Goal: Task Accomplishment & Management: Manage account settings

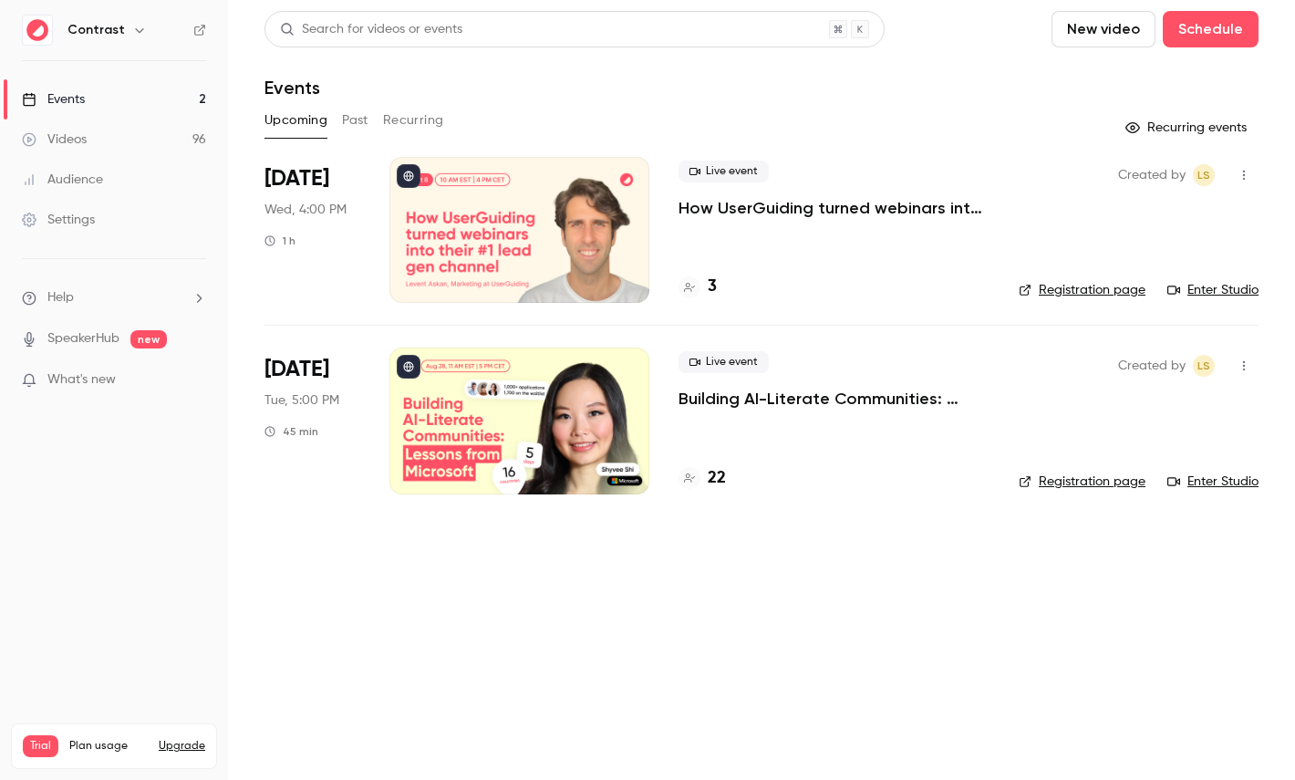
click at [549, 222] on div at bounding box center [520, 230] width 260 height 146
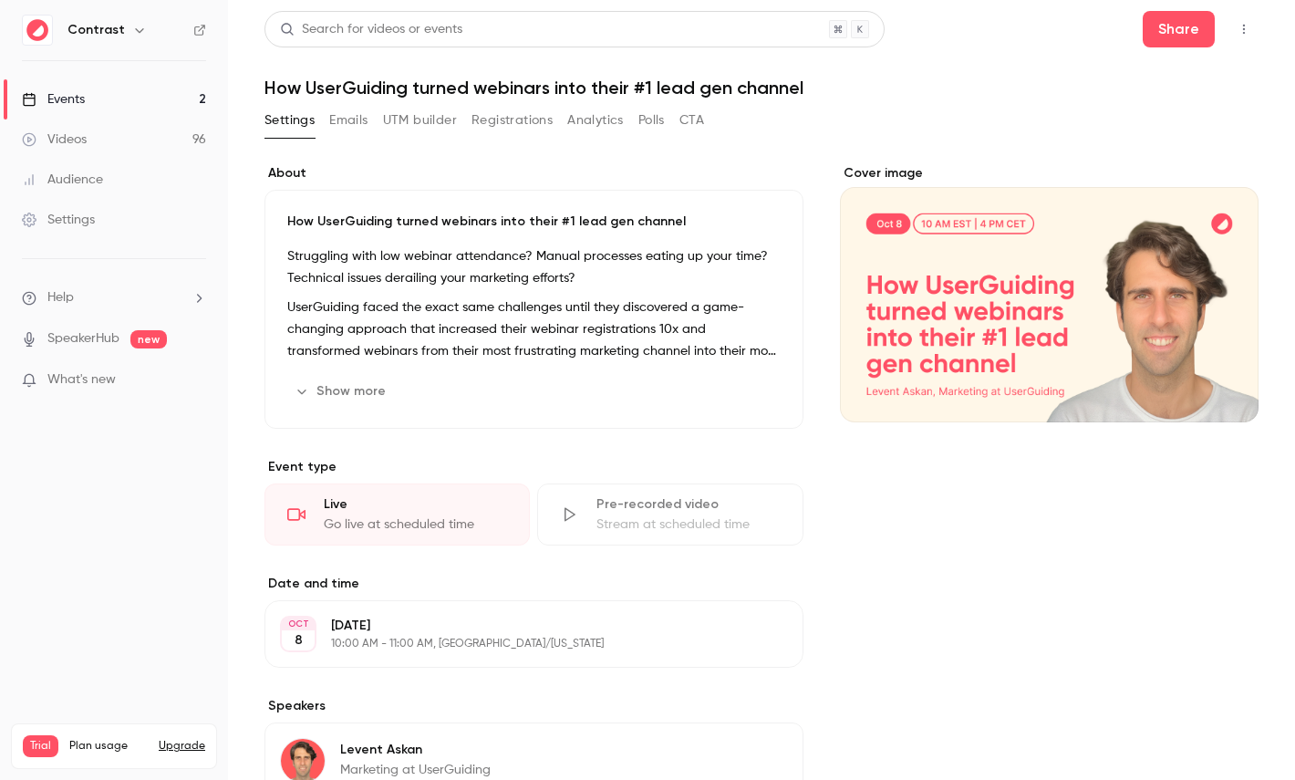
click at [504, 120] on button "Registrations" at bounding box center [512, 120] width 81 height 29
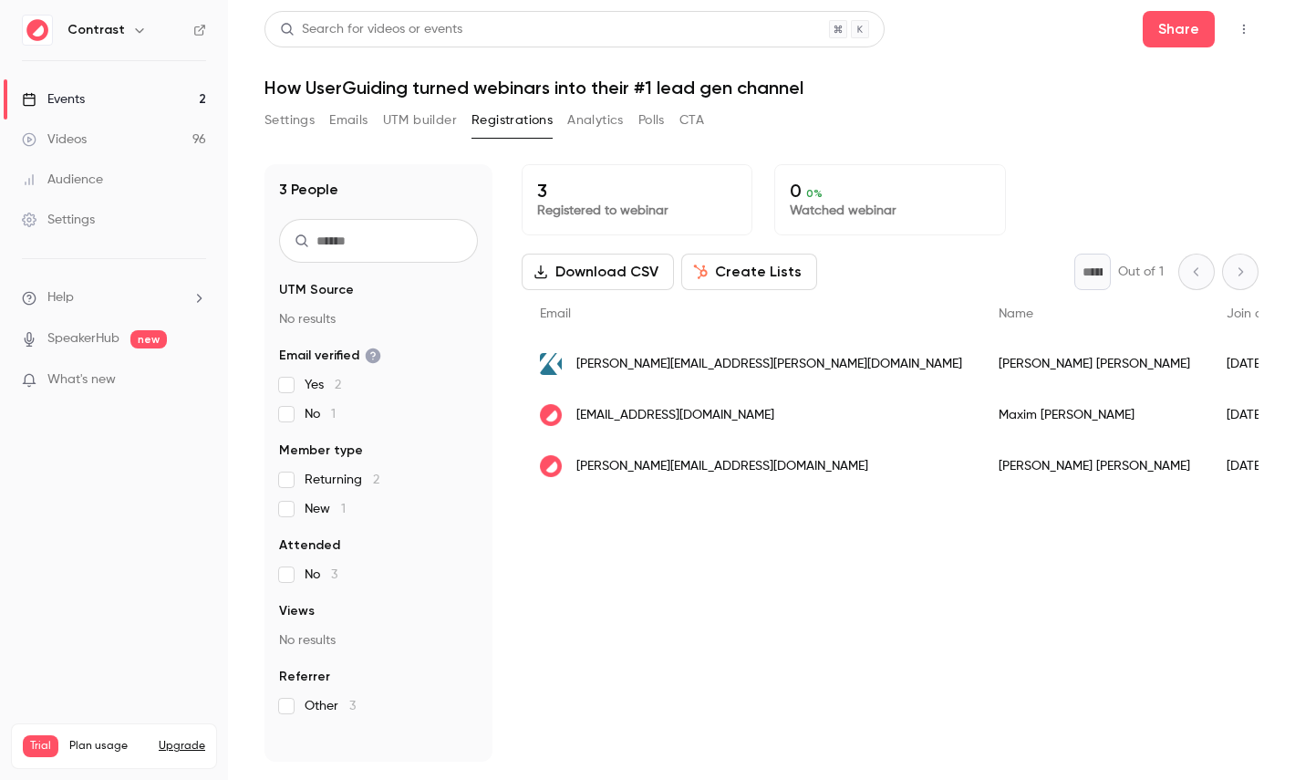
click at [715, 262] on button "Create Lists" at bounding box center [749, 272] width 136 height 36
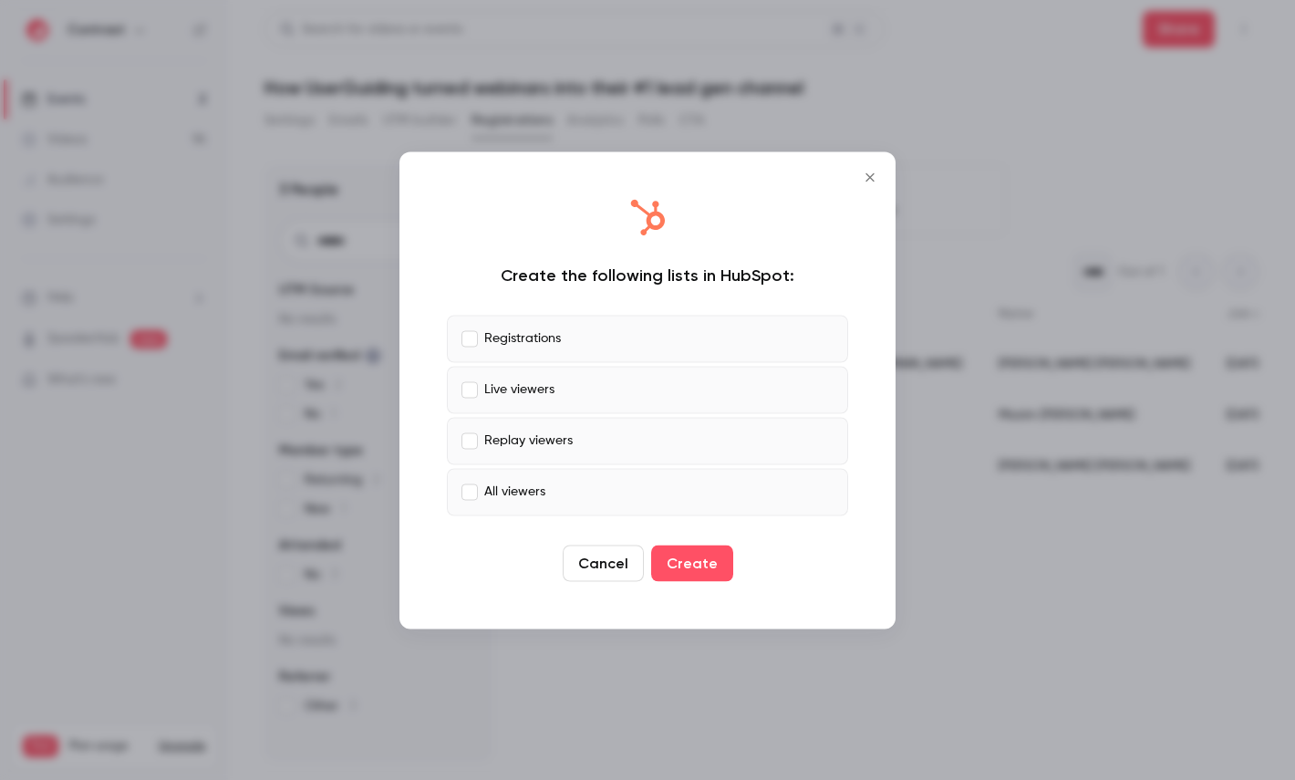
click at [546, 329] on p "Registrations" at bounding box center [522, 338] width 77 height 19
click at [546, 394] on p "Live viewers" at bounding box center [519, 389] width 70 height 19
click at [568, 343] on label "Registrations" at bounding box center [647, 338] width 401 height 47
click at [567, 399] on label "Live viewers" at bounding box center [647, 389] width 401 height 47
click at [520, 337] on p "Registrations" at bounding box center [522, 338] width 77 height 19
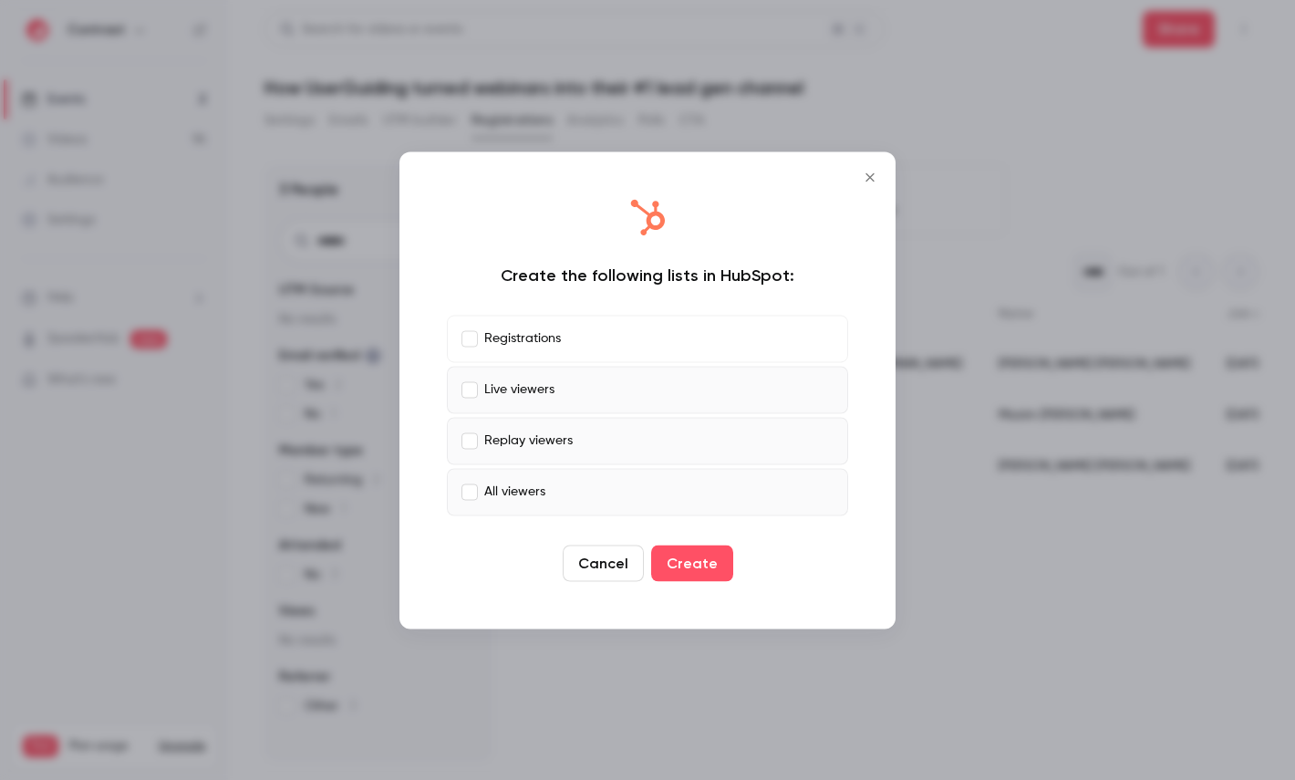
click at [519, 335] on p "Registrations" at bounding box center [522, 338] width 77 height 19
click at [522, 486] on p "All viewers" at bounding box center [514, 492] width 61 height 19
click at [610, 87] on div at bounding box center [647, 390] width 1295 height 780
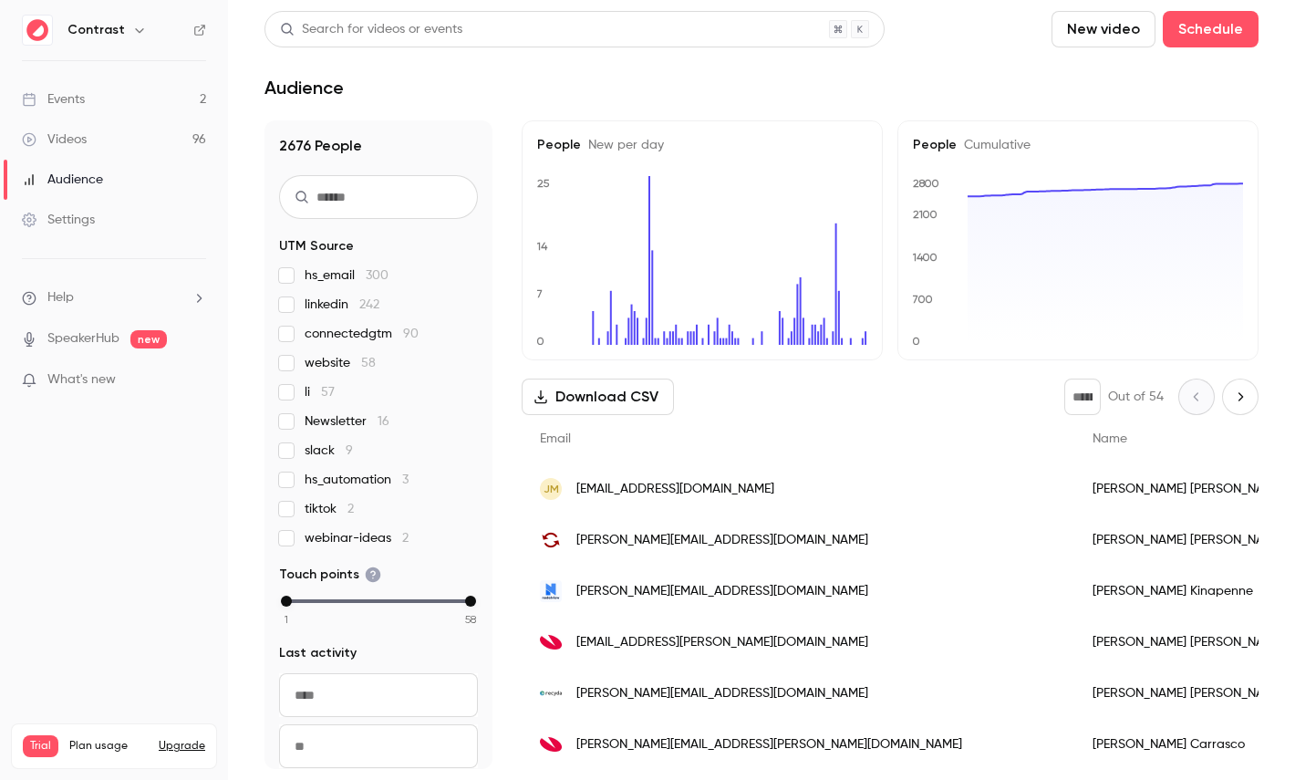
click at [87, 215] on div "Settings" at bounding box center [58, 220] width 73 height 18
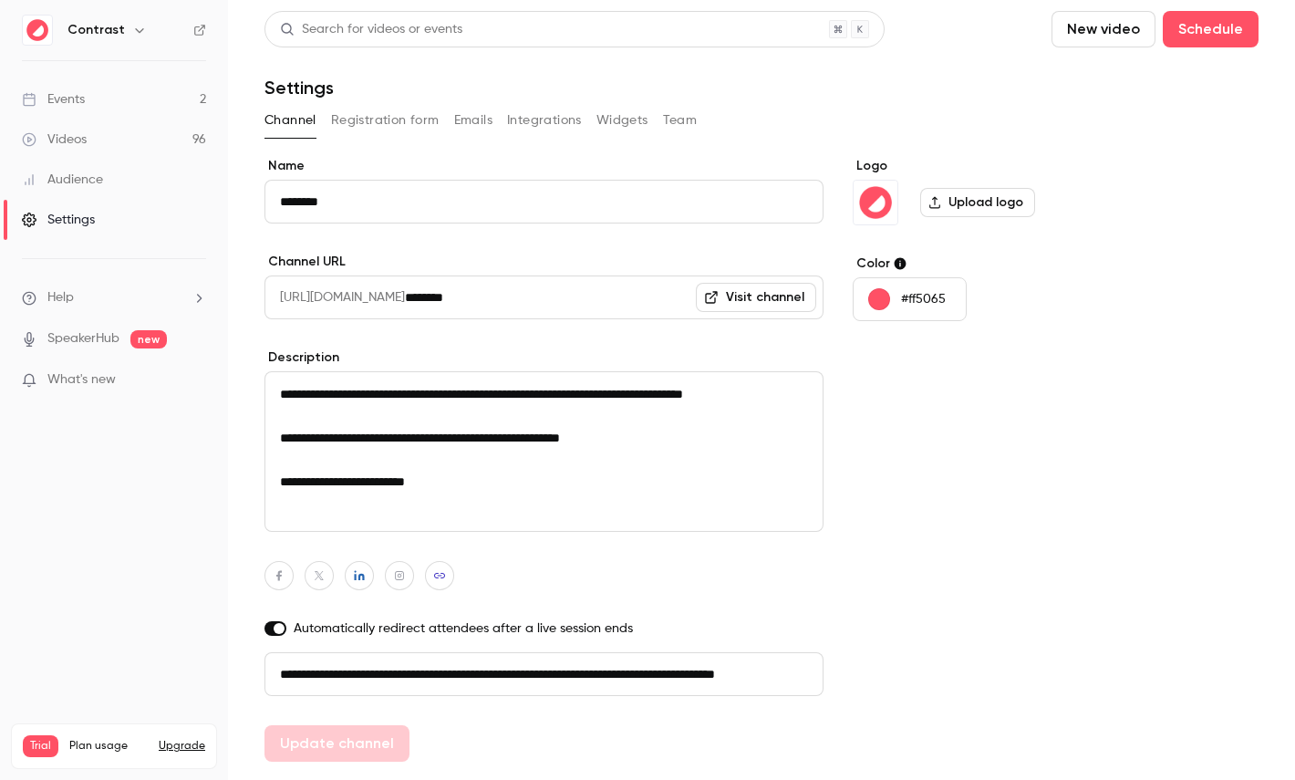
scroll to position [0, 103]
click at [399, 119] on button "Registration form" at bounding box center [385, 120] width 109 height 29
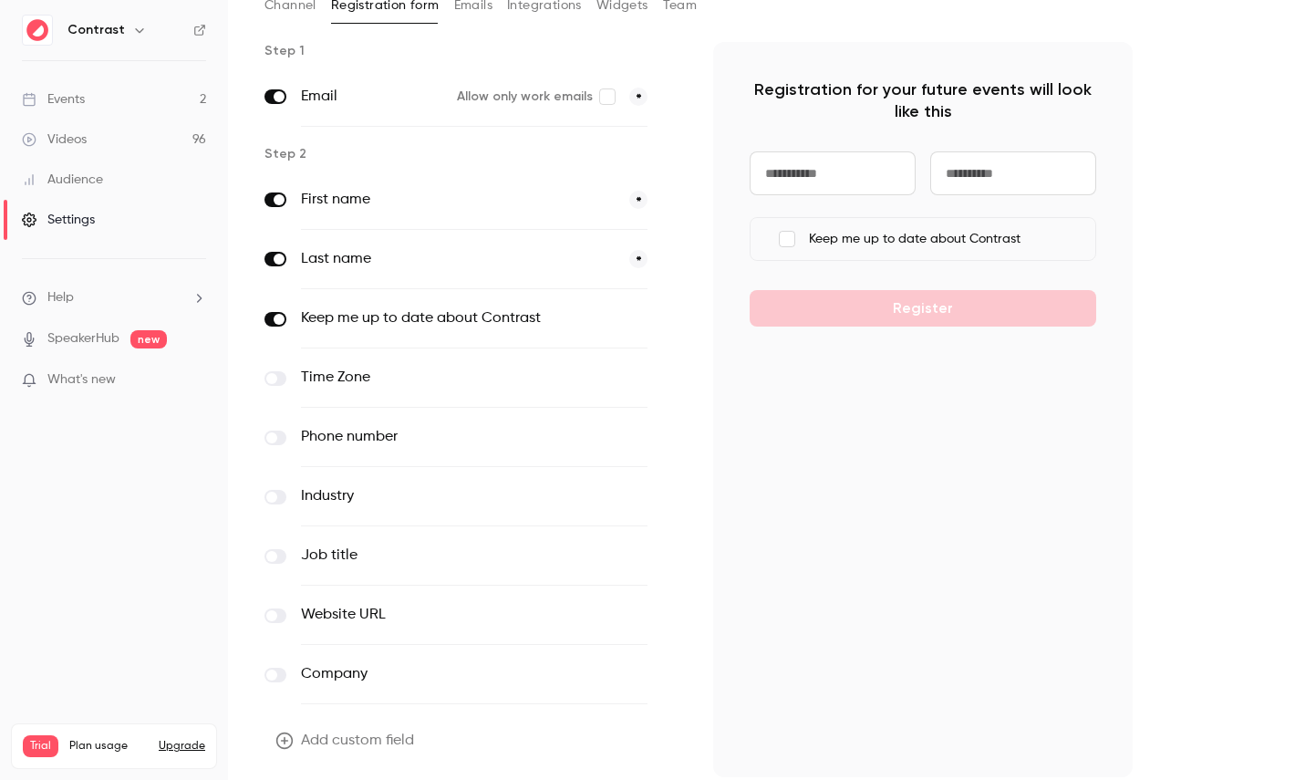
scroll to position [178, 0]
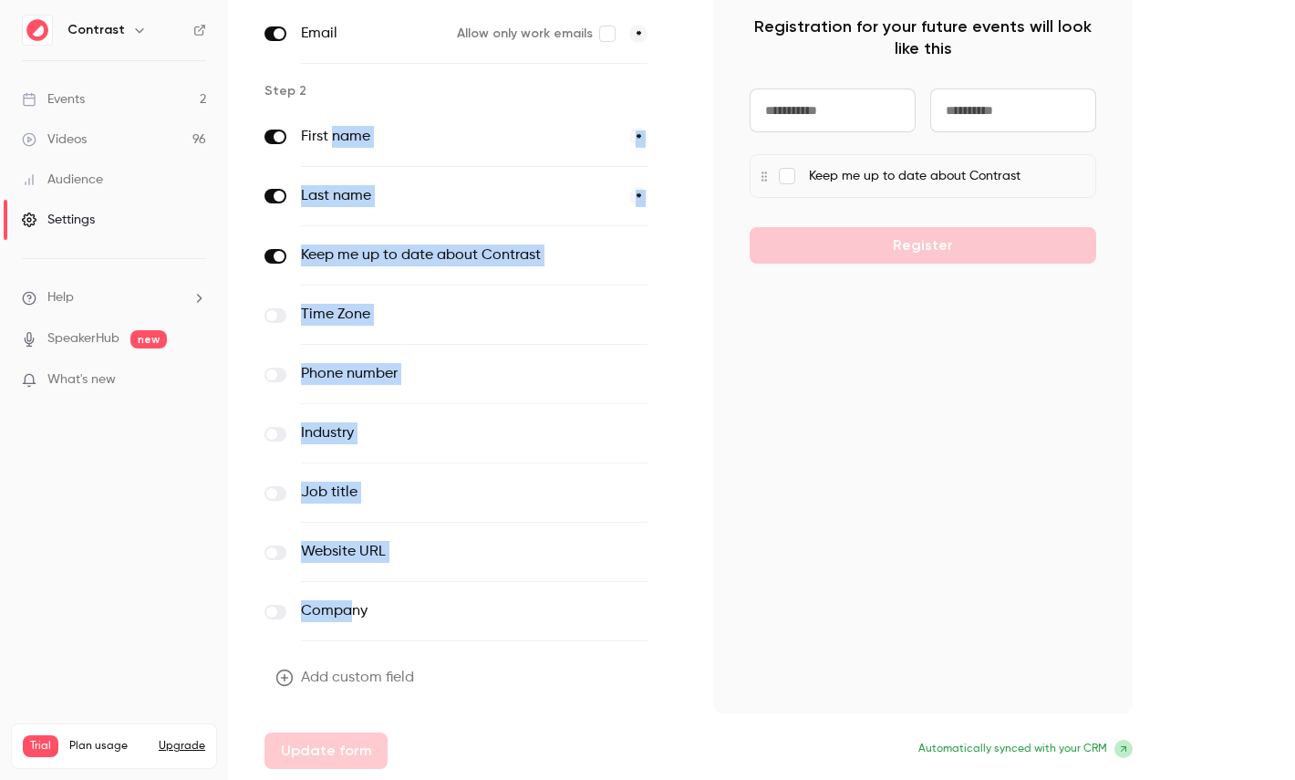
drag, startPoint x: 348, startPoint y: 613, endPoint x: 335, endPoint y: 134, distance: 479.1
click at [335, 134] on div "First name * Last name * Keep me up to date about Contrast optional Time Zone o…" at bounding box center [475, 375] width 420 height 534
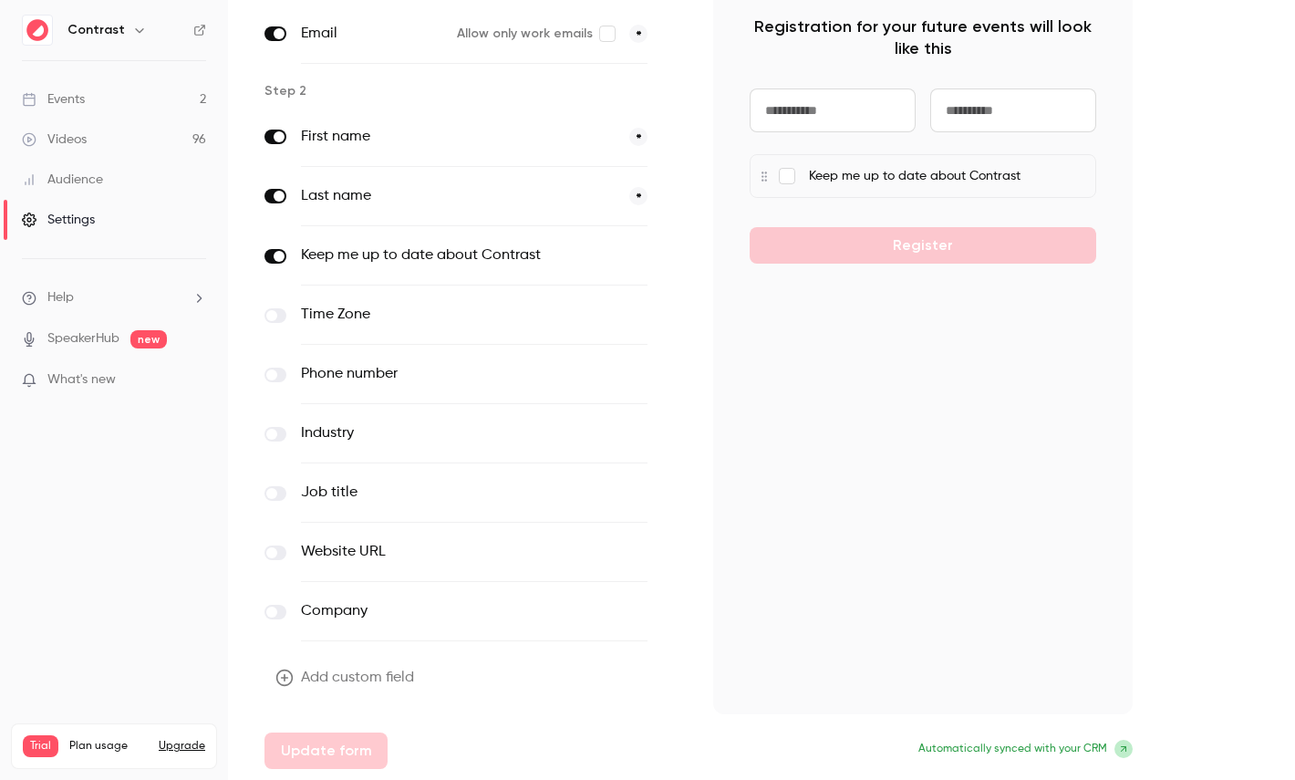
click at [488, 667] on div "Add custom field Update form" at bounding box center [475, 714] width 420 height 109
click at [388, 677] on button "Add custom field" at bounding box center [347, 678] width 164 height 36
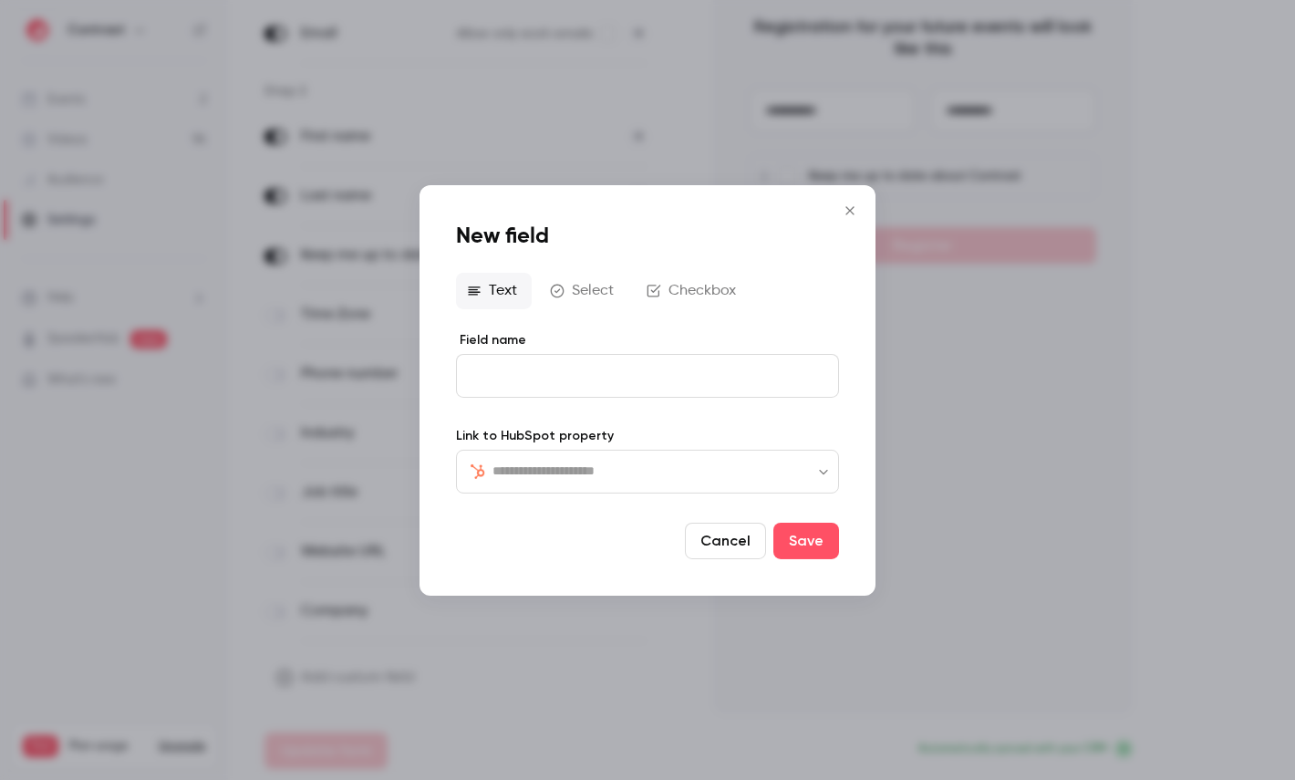
click at [515, 453] on div "​ ​" at bounding box center [647, 471] width 383 height 44
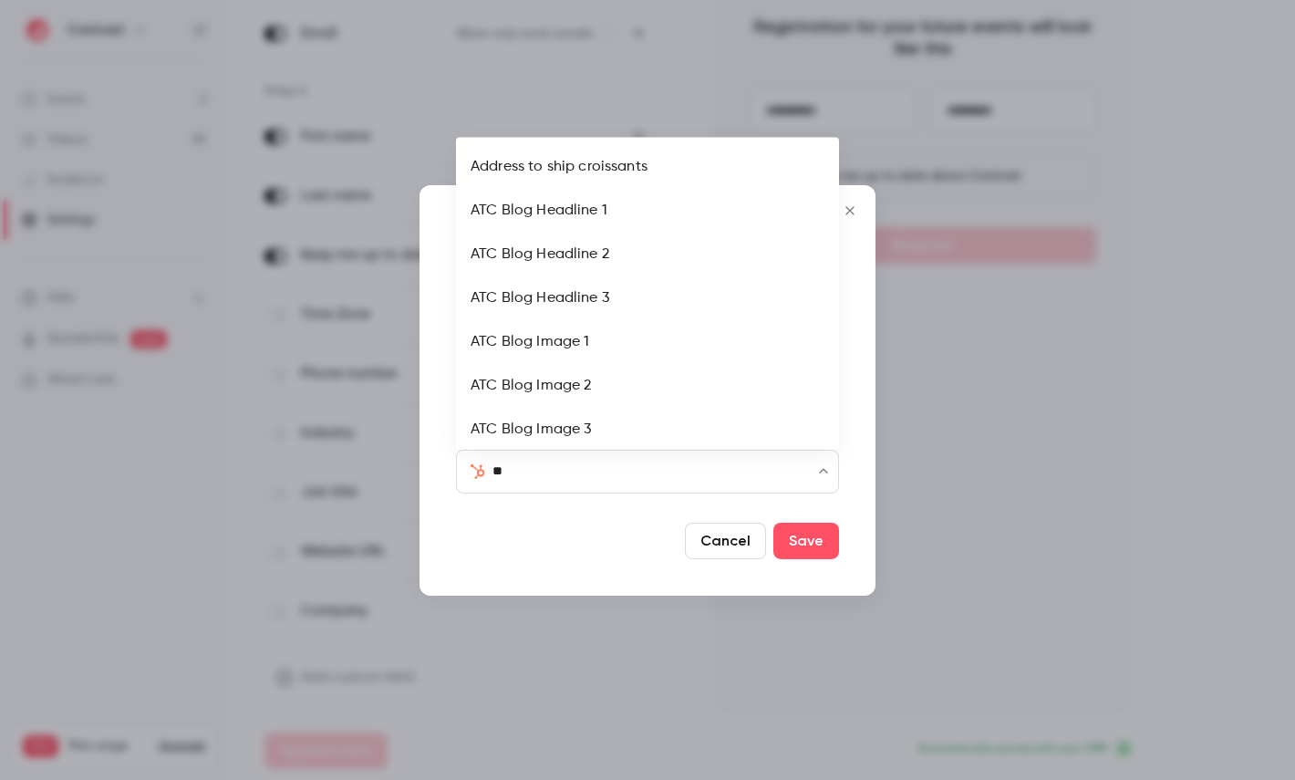
type input "***"
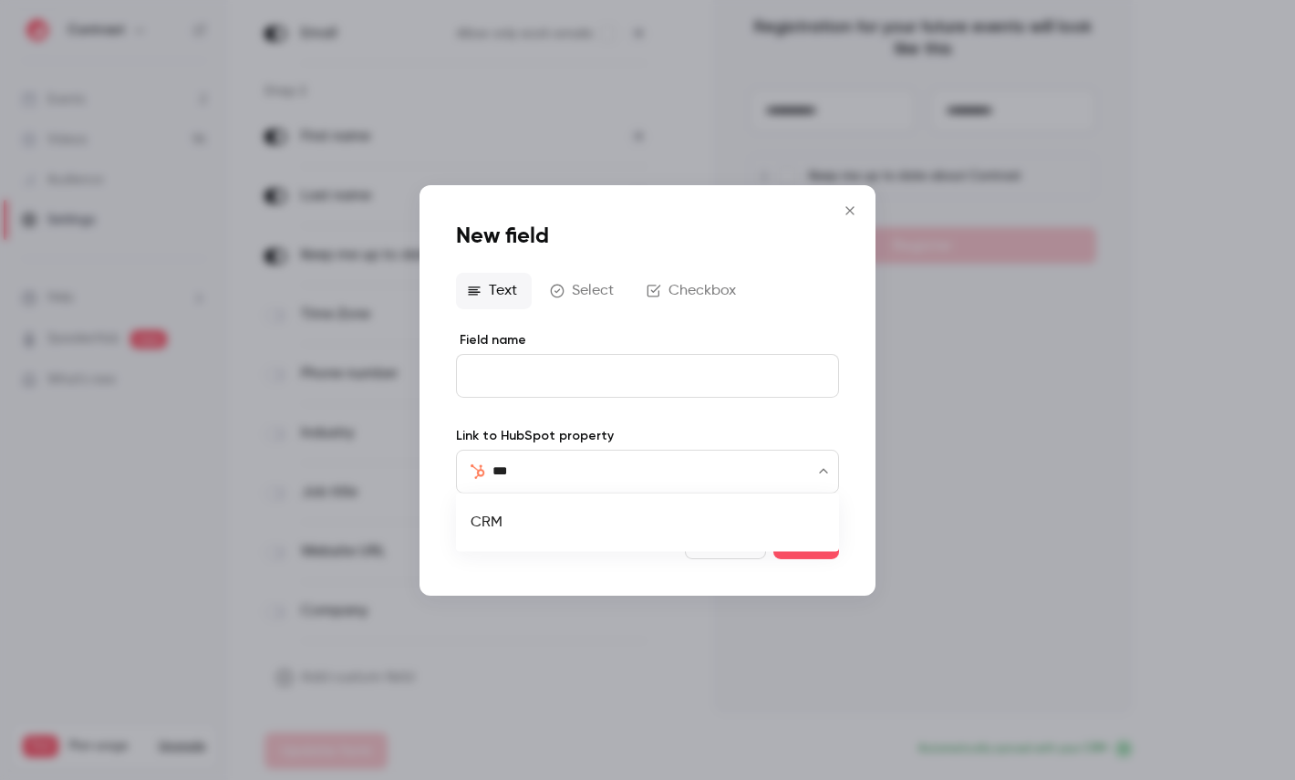
click at [524, 524] on li "CRM" at bounding box center [647, 523] width 383 height 44
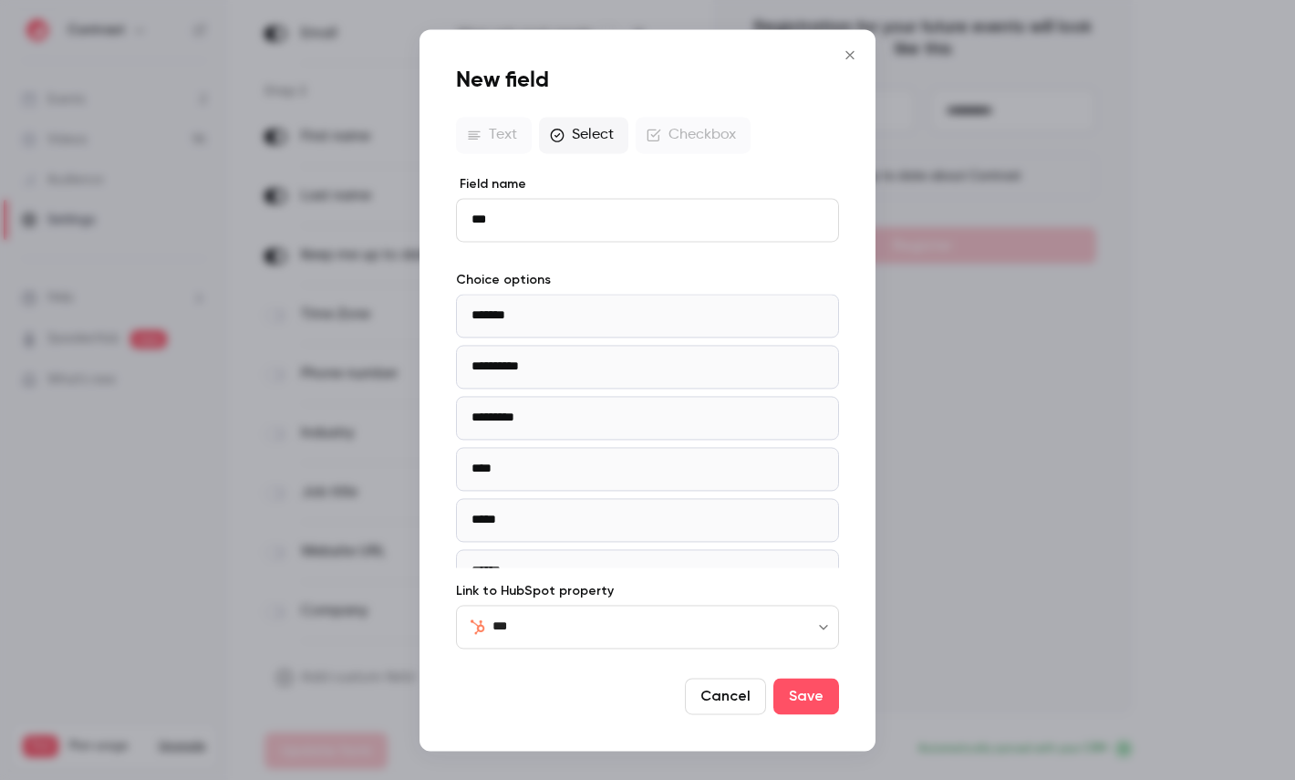
click at [848, 56] on icon "Close" at bounding box center [850, 54] width 22 height 15
